Goal: Communication & Community: Answer question/provide support

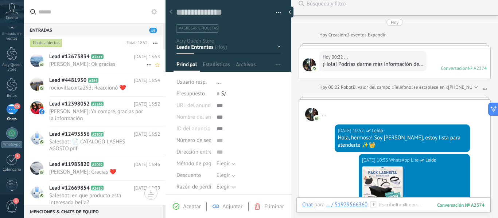
click at [102, 63] on span "[PERSON_NAME]: Ok gracias" at bounding box center [97, 64] width 97 height 7
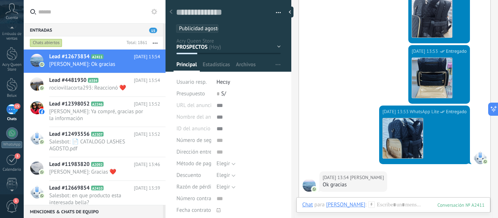
scroll to position [489, 0]
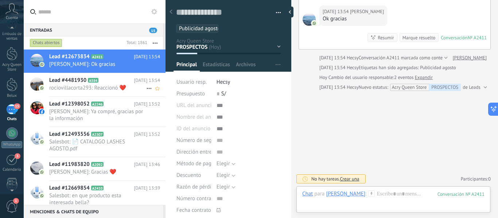
click at [114, 91] on span "rociovillacorta293: Reaccionó ❤️" at bounding box center [97, 88] width 97 height 7
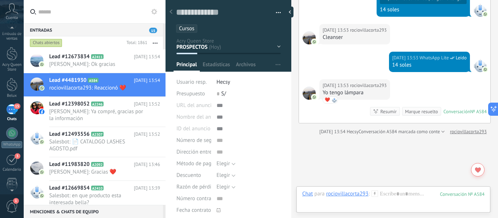
scroll to position [1466, 0]
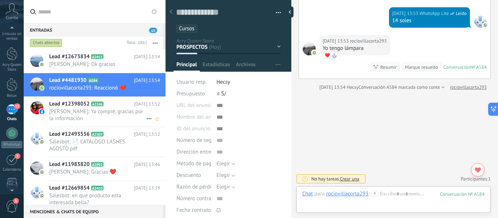
click at [127, 118] on span "[PERSON_NAME]: Ya compré, gracias por la información" at bounding box center [97, 115] width 97 height 14
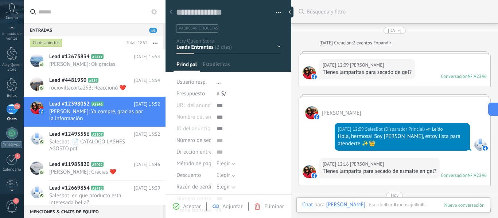
scroll to position [187, 0]
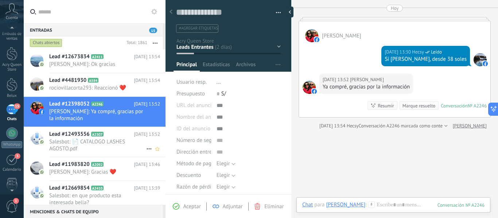
click at [75, 141] on span "Salesbot: 📄 CATALOGO LASHES AGOSTO.pdf" at bounding box center [97, 145] width 97 height 14
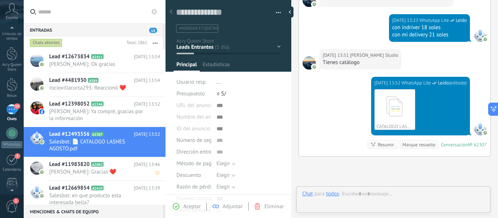
scroll to position [11, 0]
click at [106, 171] on span "[PERSON_NAME]: Gracias ❤️" at bounding box center [97, 172] width 97 height 7
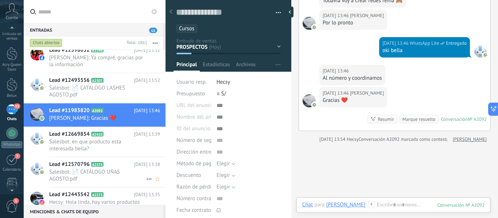
scroll to position [122, 0]
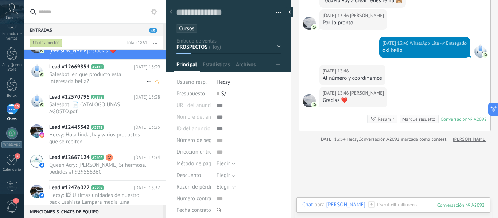
click at [117, 82] on span "Salesbot: en que producto esta interesada bella?" at bounding box center [97, 78] width 97 height 14
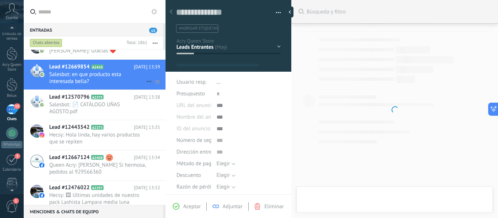
scroll to position [11, 0]
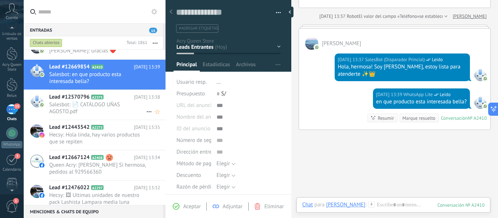
click at [111, 112] on span "Salesbot: 📄 CATÁLOGO UÑAS AGOSTO.pdf" at bounding box center [97, 108] width 97 height 14
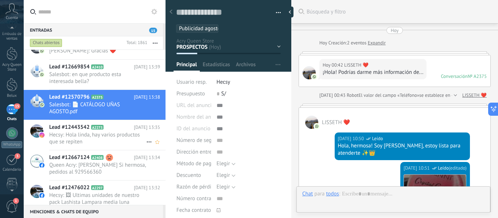
click at [113, 140] on span "Hecsy: Hola linda, hay varios productos que se repiten" at bounding box center [97, 139] width 97 height 14
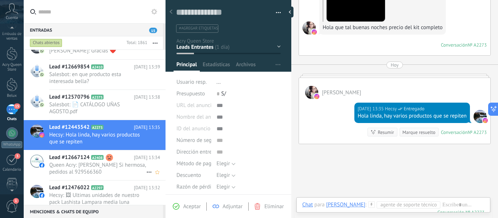
click at [105, 169] on span "Queen Acry: [PERSON_NAME] Si hermosa, pedidos al 929566360" at bounding box center [97, 169] width 97 height 14
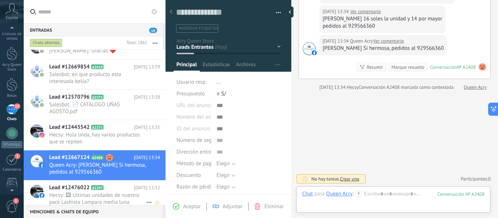
click at [107, 195] on span "Hecsy: 🖼 Ultimas unidades de nuestro pack Lashista Lampara media luna 60watts, …" at bounding box center [97, 199] width 97 height 14
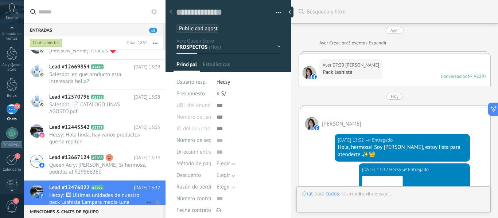
scroll to position [11, 0]
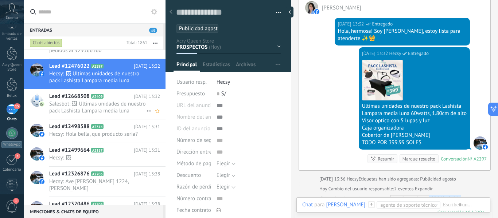
click at [106, 109] on span "Salesbot: 🖼 Ultimas unidades de nuestro pack Lashista Lampara media luna 60watt…" at bounding box center [97, 108] width 97 height 14
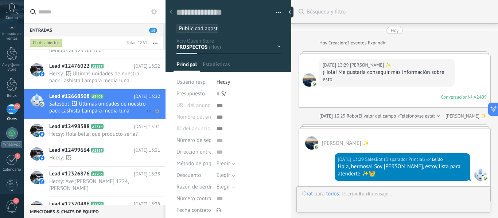
scroll to position [206, 0]
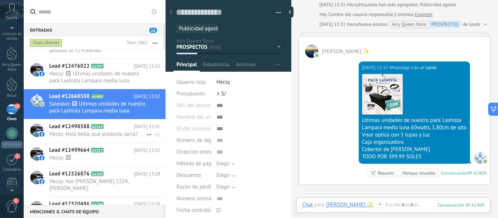
click at [107, 134] on span "Hecsy: Hola bella, que producto seria?" at bounding box center [97, 134] width 97 height 7
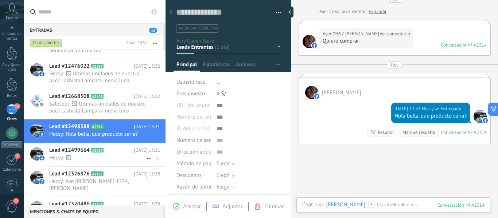
click at [102, 156] on span "Hecsy: 🖼" at bounding box center [97, 158] width 97 height 7
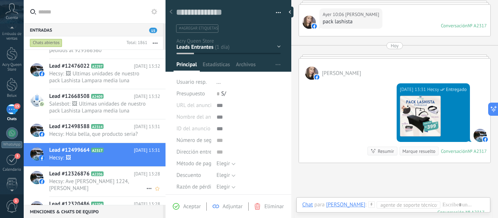
click at [113, 178] on div "Lead #12326876 A2206 [DATE] 13:28 Hecsy: Ave [PERSON_NAME] 1224, [PERSON_NAME]" at bounding box center [107, 182] width 116 height 30
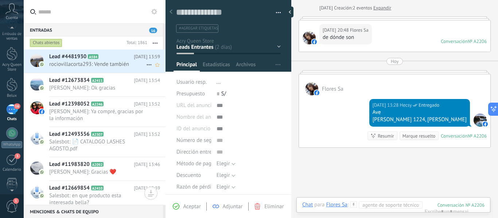
click at [104, 65] on span "rociovillacorta293: Vende también" at bounding box center [97, 64] width 97 height 7
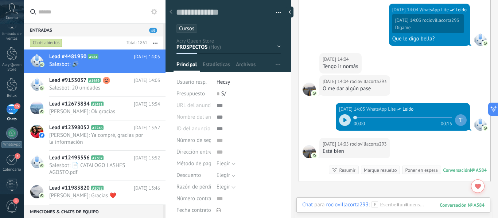
scroll to position [1456, 0]
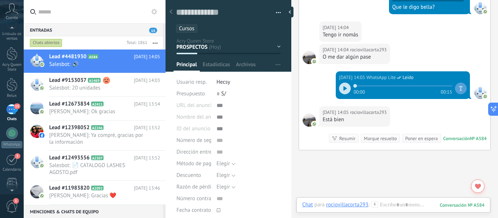
click at [341, 122] on div "Está bien" at bounding box center [354, 119] width 64 height 7
click at [345, 93] on div at bounding box center [345, 89] width 12 height 12
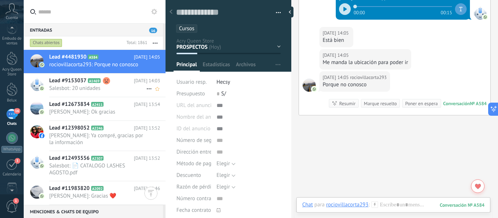
scroll to position [0, 0]
click at [77, 87] on span "Salesbot: 20 unidades" at bounding box center [97, 88] width 97 height 7
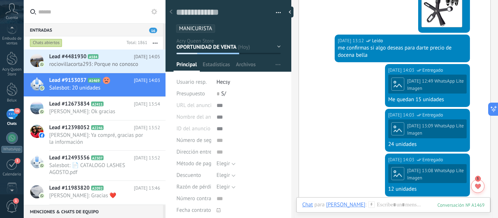
scroll to position [1236, 0]
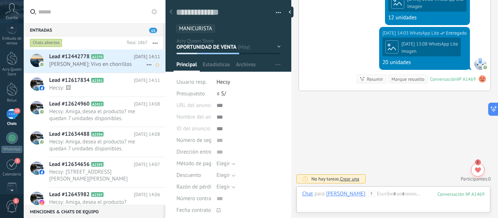
click at [109, 61] on span "[PERSON_NAME]: Vivo en chorrillos" at bounding box center [97, 64] width 97 height 7
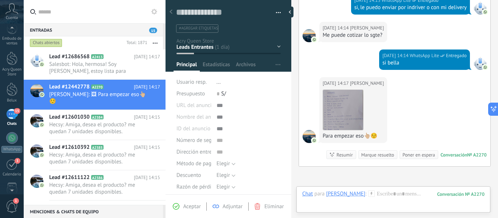
scroll to position [605, 0]
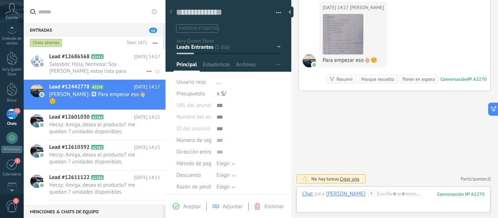
click at [73, 71] on span "Salesbot: Hola, hermosa! Soy [PERSON_NAME], estoy lista para atenderte ✨👑" at bounding box center [97, 68] width 97 height 14
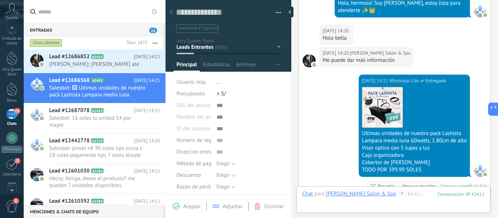
scroll to position [250, 0]
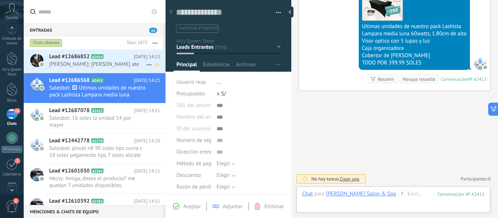
click at [110, 62] on span "[PERSON_NAME]: [PERSON_NAME] ate" at bounding box center [97, 64] width 97 height 7
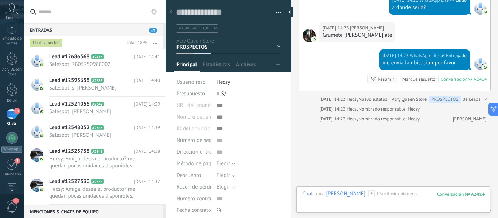
scroll to position [382, 0]
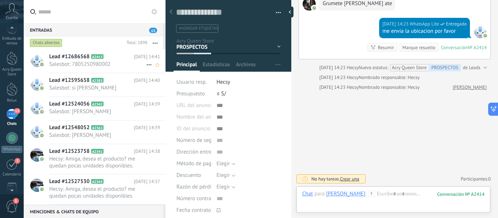
click at [96, 66] on span "Salesbot: 7805250980002" at bounding box center [97, 64] width 97 height 7
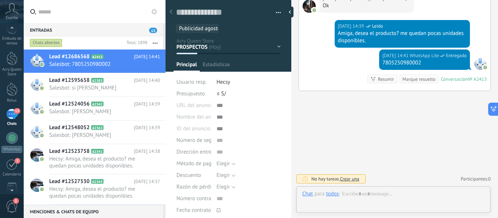
scroll to position [11, 0]
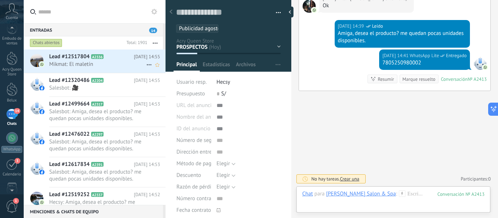
click at [102, 63] on span "Mikmat: El maletín" at bounding box center [97, 64] width 97 height 7
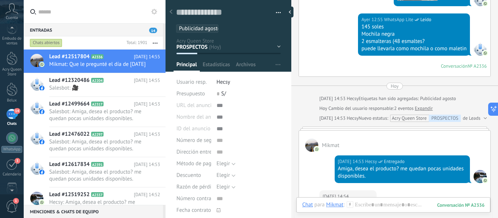
scroll to position [750, 0]
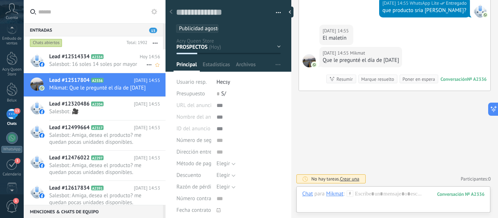
click at [98, 67] on span "Salesbot: 16 soles 14 soles por mayor" at bounding box center [97, 64] width 97 height 7
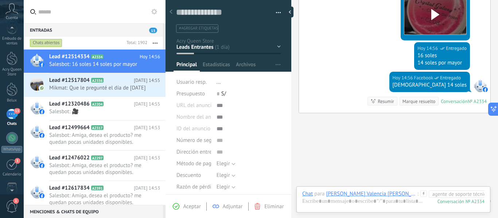
scroll to position [256, 0]
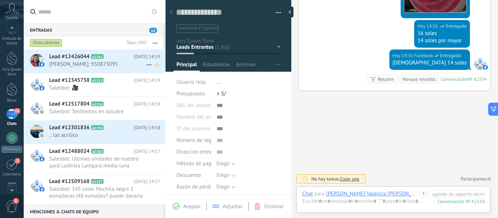
click at [121, 66] on span "[PERSON_NAME]: 950873095" at bounding box center [97, 64] width 97 height 7
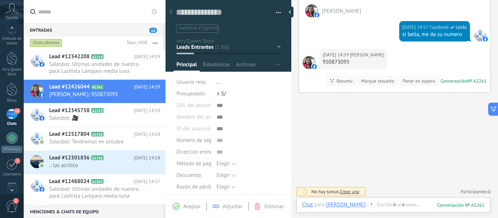
scroll to position [200, 0]
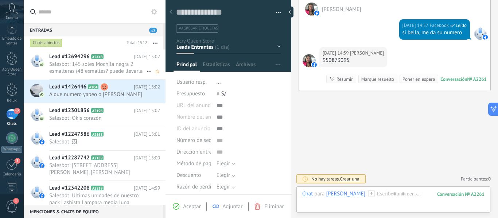
click at [87, 71] on span "Salesbot: 145 soles Mochila negra 2 esmalteras (48 esmaltes? puede llevarla com…" at bounding box center [97, 68] width 97 height 14
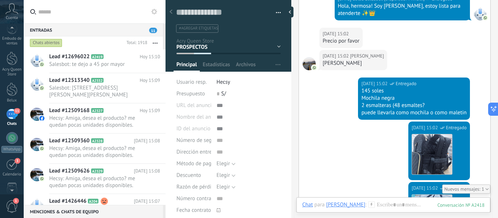
scroll to position [415, 0]
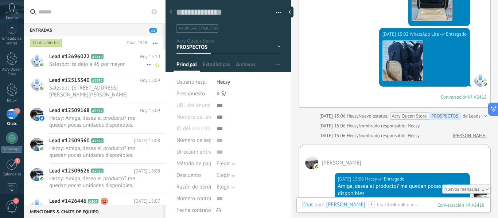
click at [121, 69] on div "Lead #12696022 A2419 [DATE] 15:10 Salesbot: te dejo a 45 por mayor" at bounding box center [107, 61] width 116 height 23
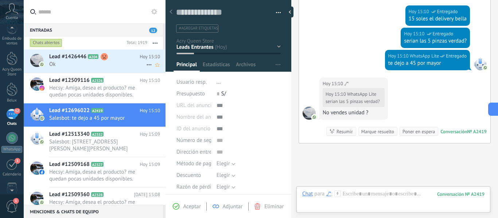
scroll to position [383, 0]
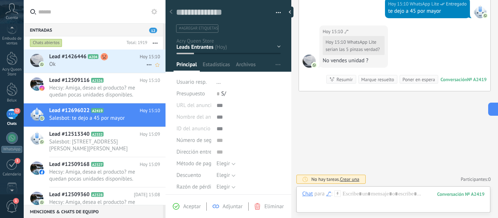
click at [77, 67] on span "Ok" at bounding box center [97, 64] width 97 height 7
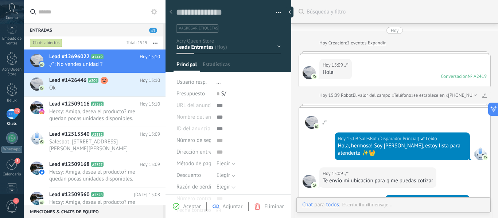
scroll to position [332, 0]
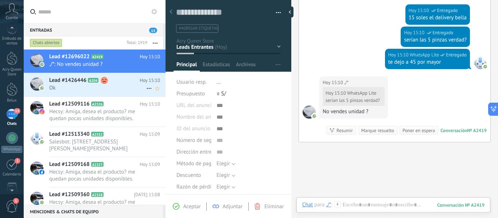
click at [77, 87] on span "Ok" at bounding box center [97, 88] width 97 height 7
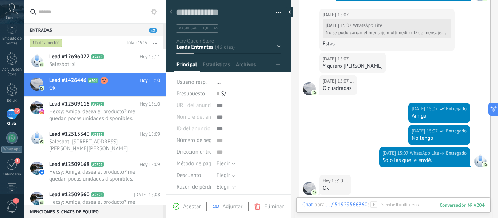
scroll to position [1500, 0]
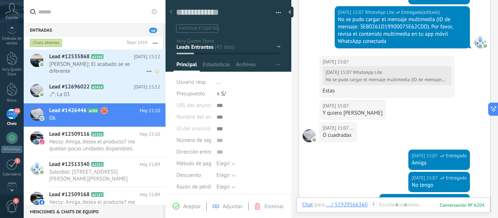
click at [120, 70] on span "[PERSON_NAME]: El acabado se ve diferente" at bounding box center [97, 68] width 97 height 14
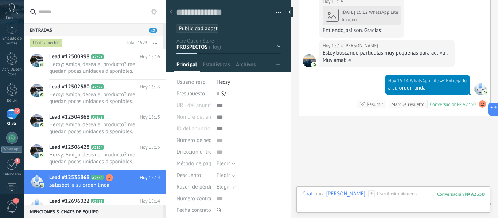
scroll to position [703, 0]
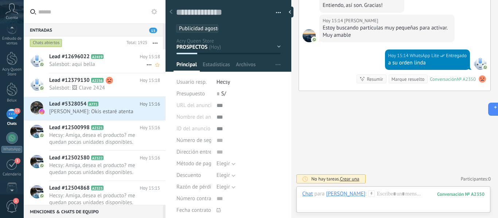
click at [91, 67] on span "Salesbot: aqui bella" at bounding box center [97, 64] width 97 height 7
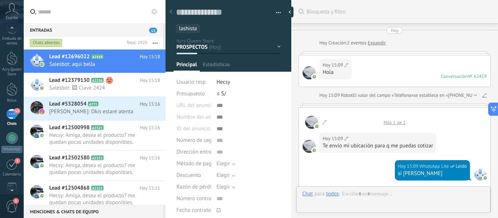
type textarea "**********"
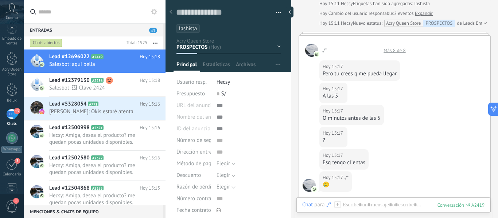
scroll to position [530, 0]
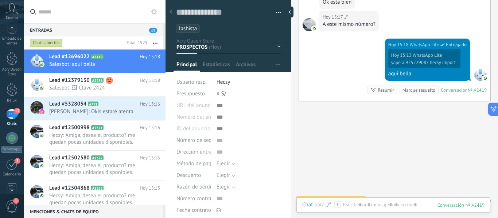
scroll to position [762, 0]
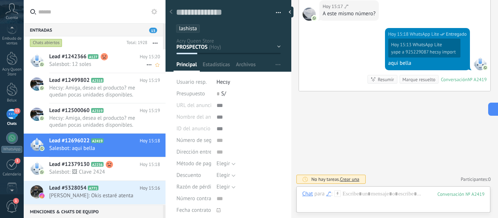
click at [101, 68] on div "Lead #1242366 A127 Hoy 15:20 Salesbot: 12 soles" at bounding box center [107, 61] width 116 height 23
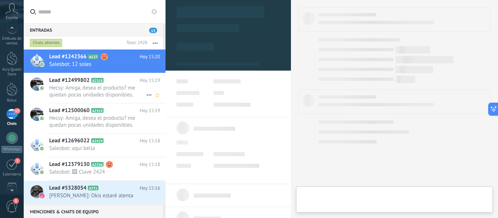
click at [103, 95] on span "Hecsy: Amiga, desea el producto? me quedan pocas unidades disponibles." at bounding box center [97, 92] width 97 height 14
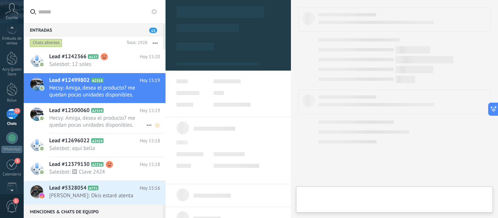
click at [101, 121] on span "Hecsy: Amiga, desea el producto? me quedan pocas unidades disponibles." at bounding box center [97, 122] width 97 height 14
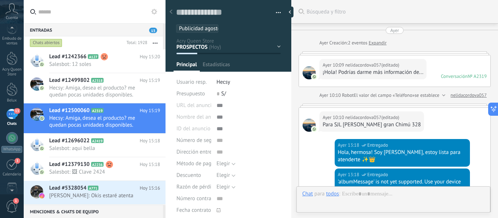
type textarea "**********"
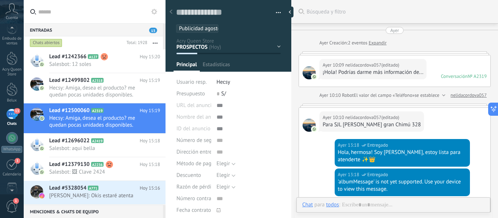
scroll to position [358, 0]
